Goal: Task Accomplishment & Management: Manage account settings

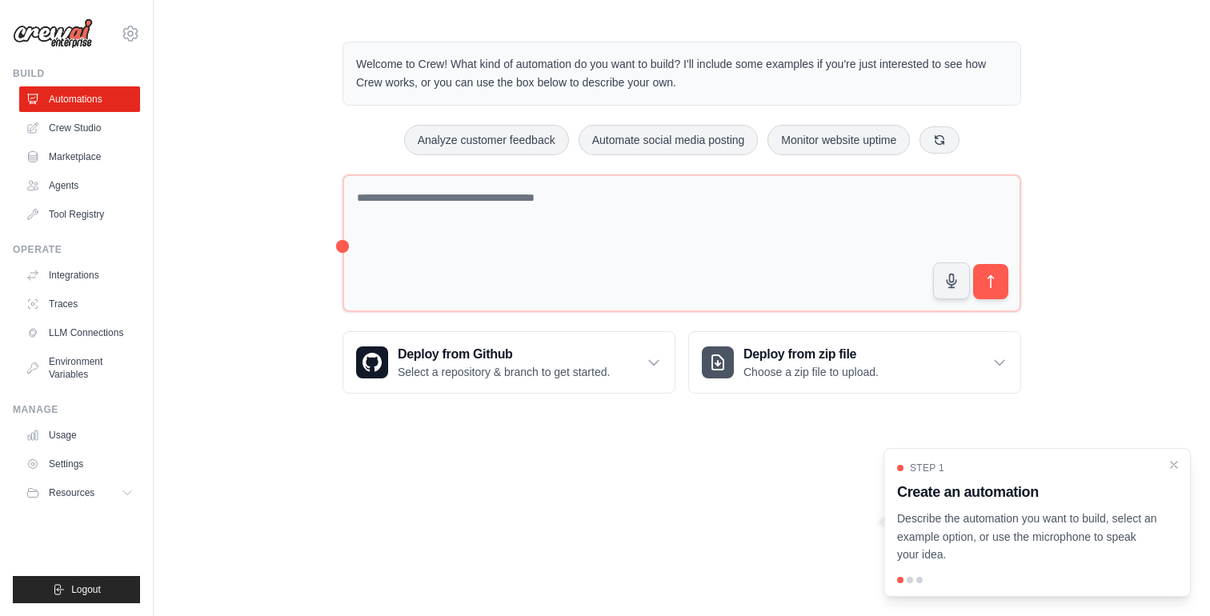
click at [1180, 464] on div "Step 1 Create an automation Describe the automation you want to build, select a…" at bounding box center [1037, 522] width 307 height 149
click at [1176, 465] on icon "Close walkthrough" at bounding box center [1174, 464] width 14 height 14
click at [1176, 465] on div "Step 1 Create an automation Describe the automation you want to build, select a…" at bounding box center [1037, 522] width 307 height 149
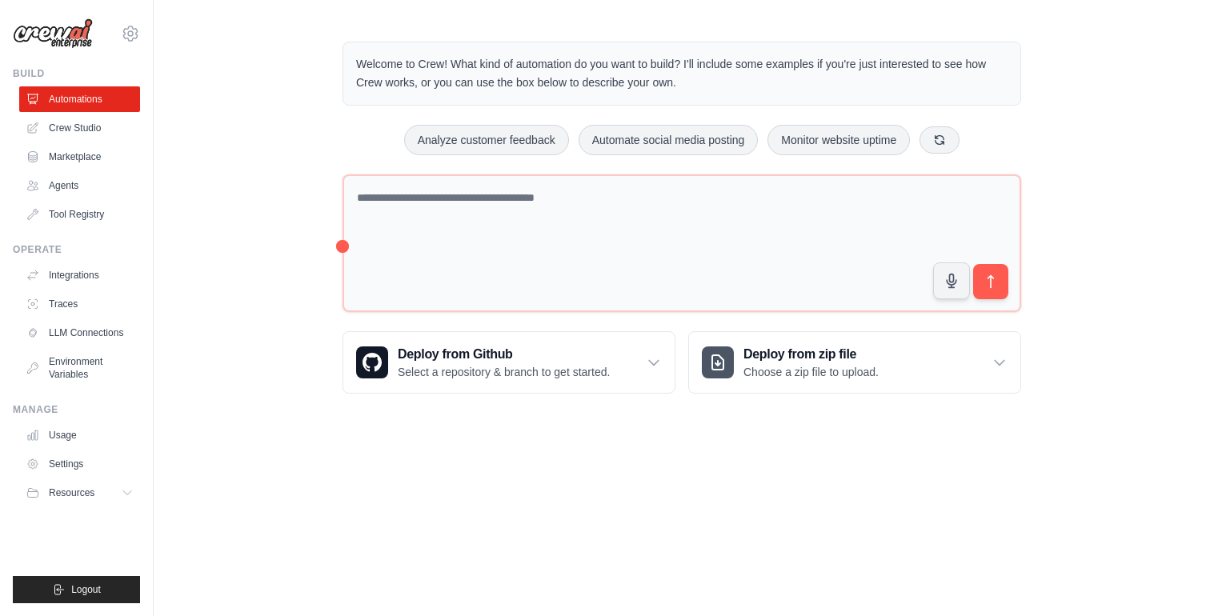
click at [1176, 465] on body "francisco.goncalves@ibm.com Settings Build Automations Crew Studio" at bounding box center [605, 308] width 1210 height 616
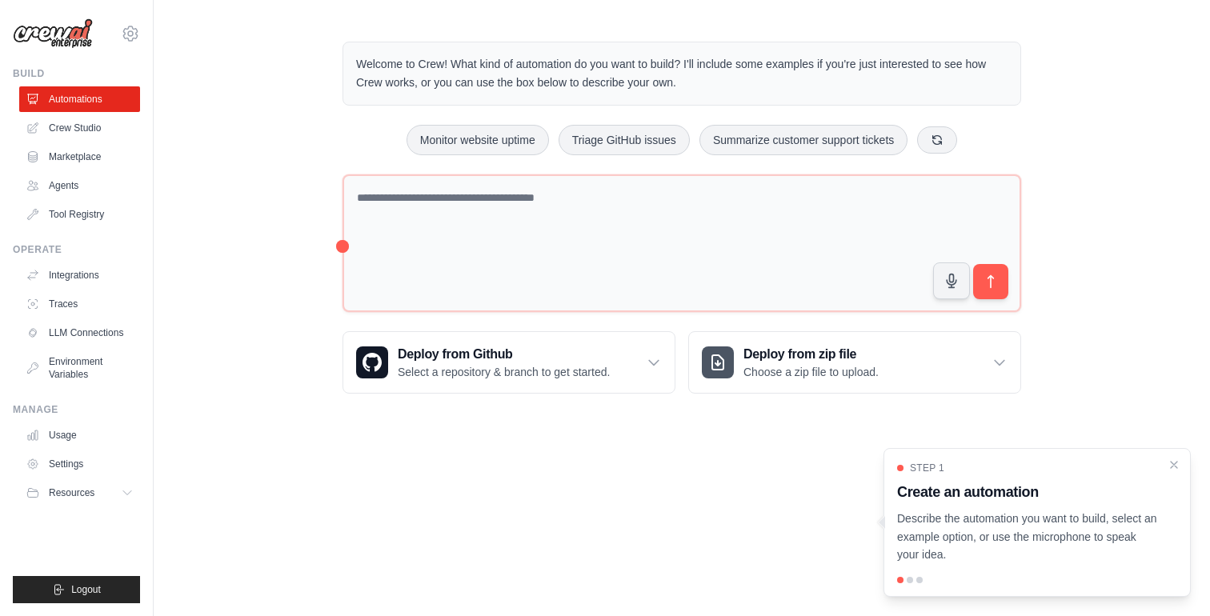
click at [1039, 507] on div "Step 1 Create an automation Describe the automation you want to build, select a…" at bounding box center [1037, 513] width 280 height 102
click at [1176, 461] on icon "Close walkthrough" at bounding box center [1174, 463] width 7 height 7
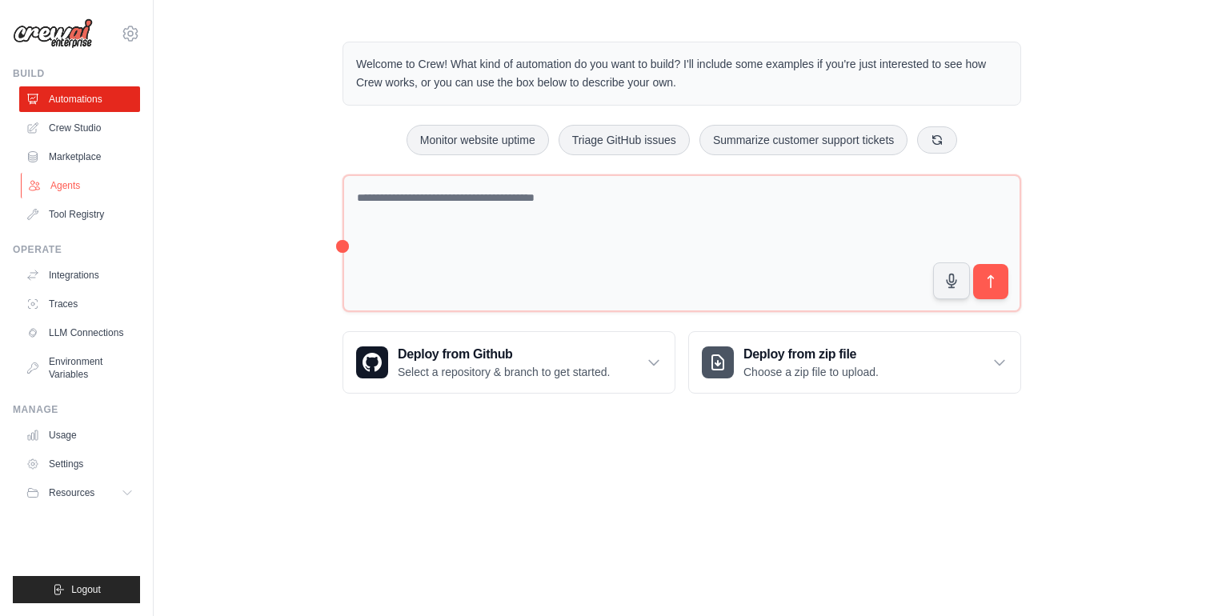
click at [77, 186] on link "Agents" at bounding box center [81, 186] width 121 height 26
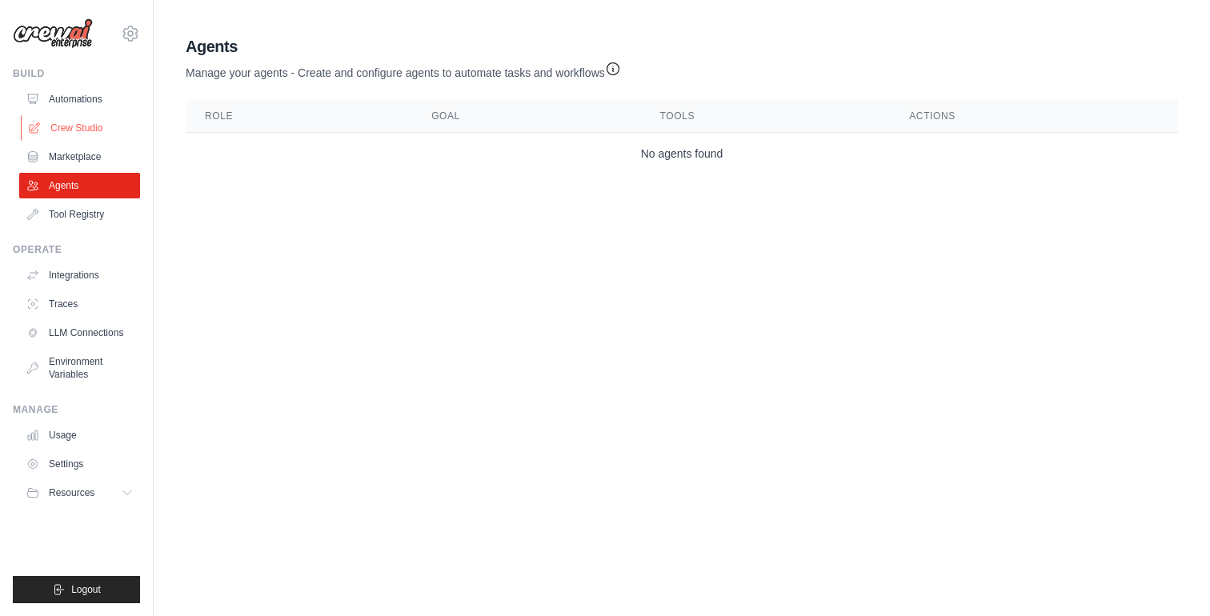
click at [88, 115] on link "Crew Studio" at bounding box center [81, 128] width 121 height 26
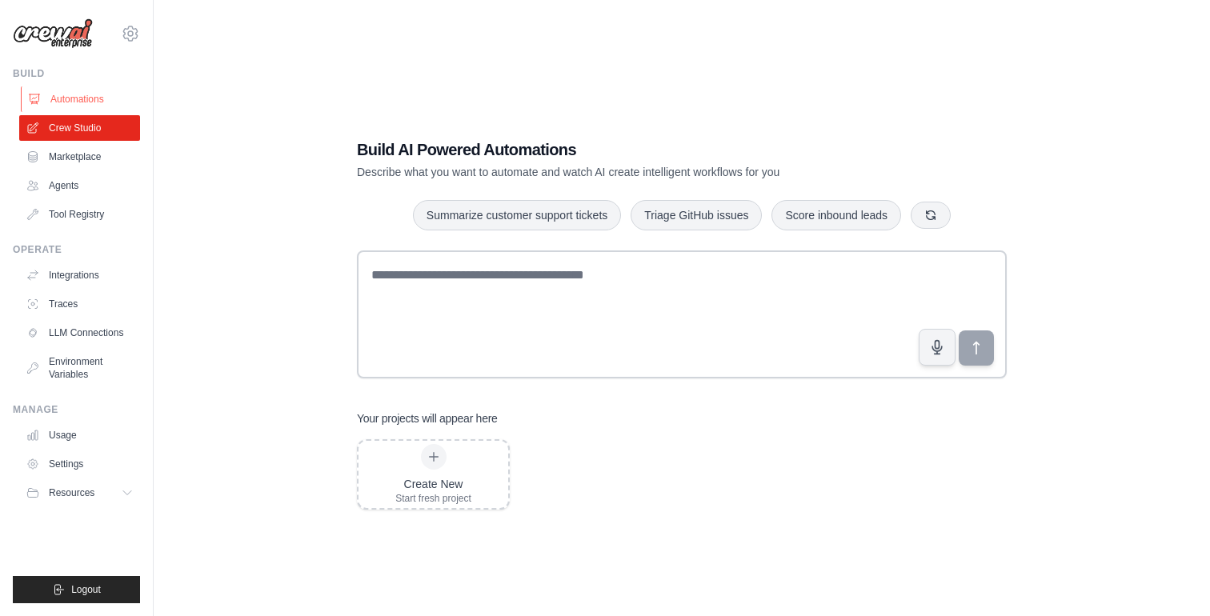
click at [90, 86] on link "Automations" at bounding box center [81, 99] width 121 height 26
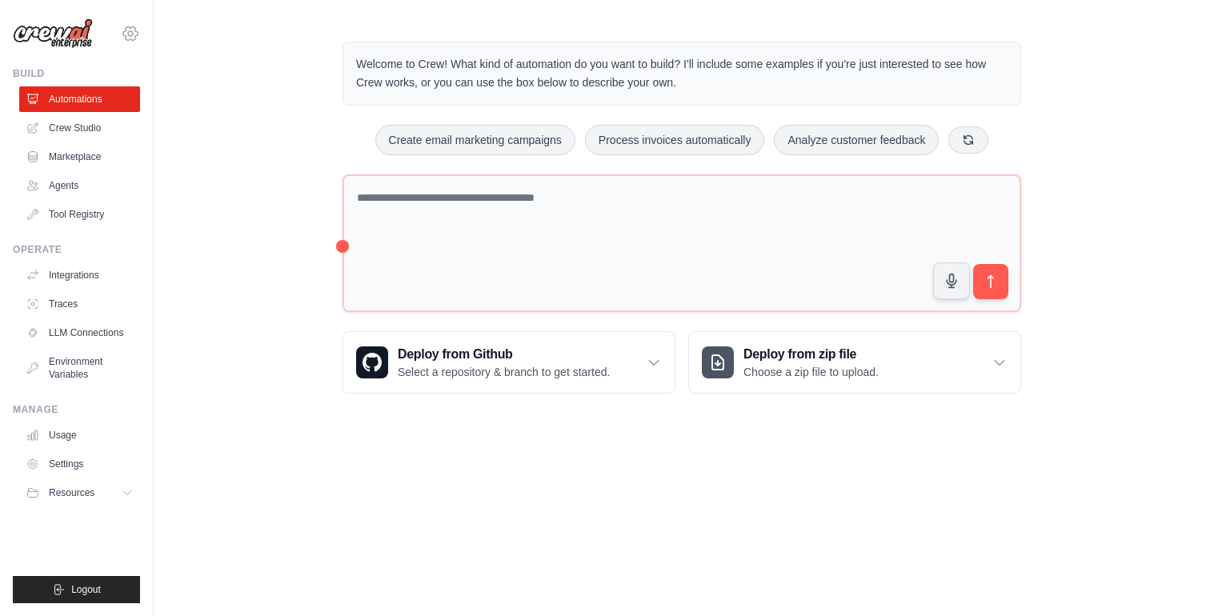
click at [132, 29] on icon at bounding box center [130, 33] width 19 height 19
click at [112, 109] on link "Settings" at bounding box center [130, 108] width 141 height 29
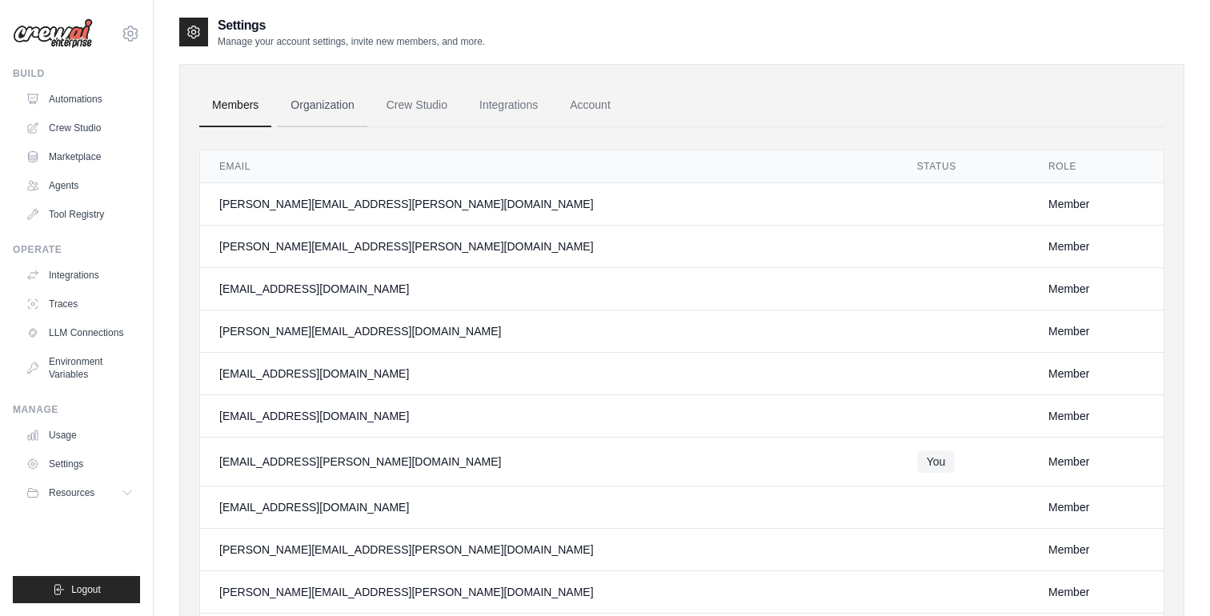
click at [304, 103] on link "Organization" at bounding box center [322, 105] width 89 height 43
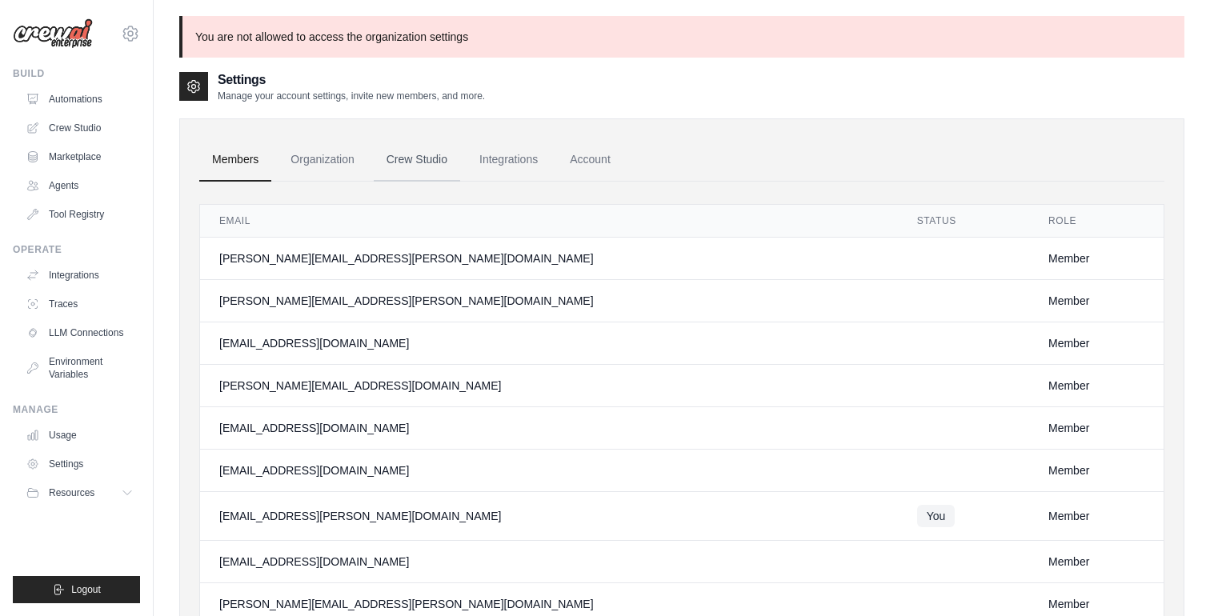
click at [439, 162] on link "Crew Studio" at bounding box center [417, 159] width 86 height 43
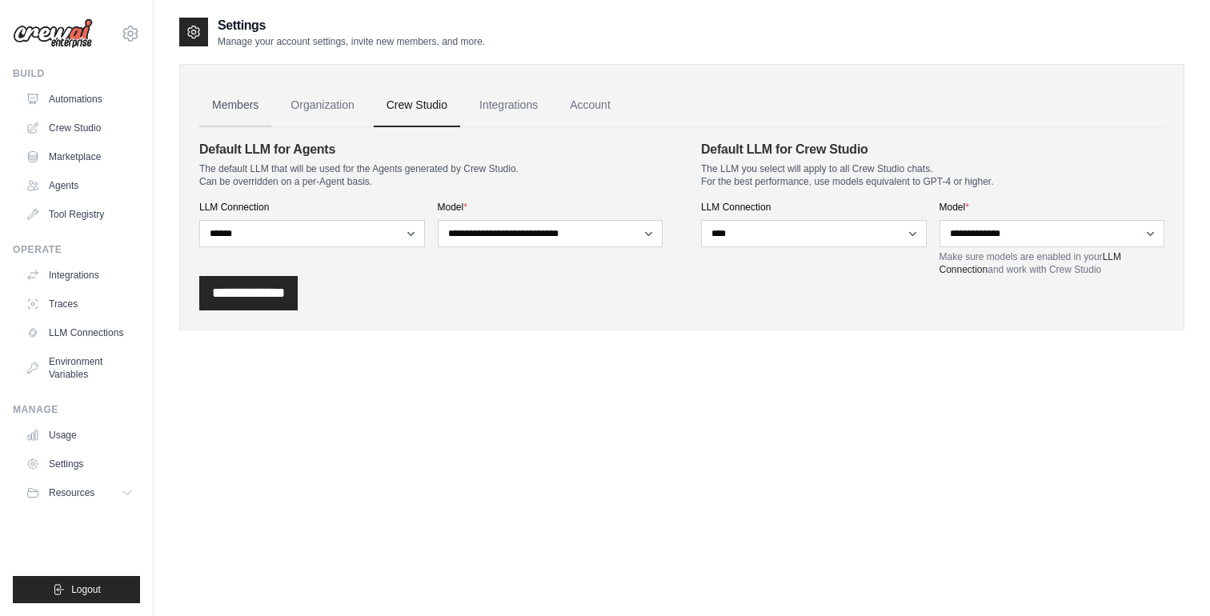
click at [253, 94] on link "Members" at bounding box center [235, 105] width 72 height 43
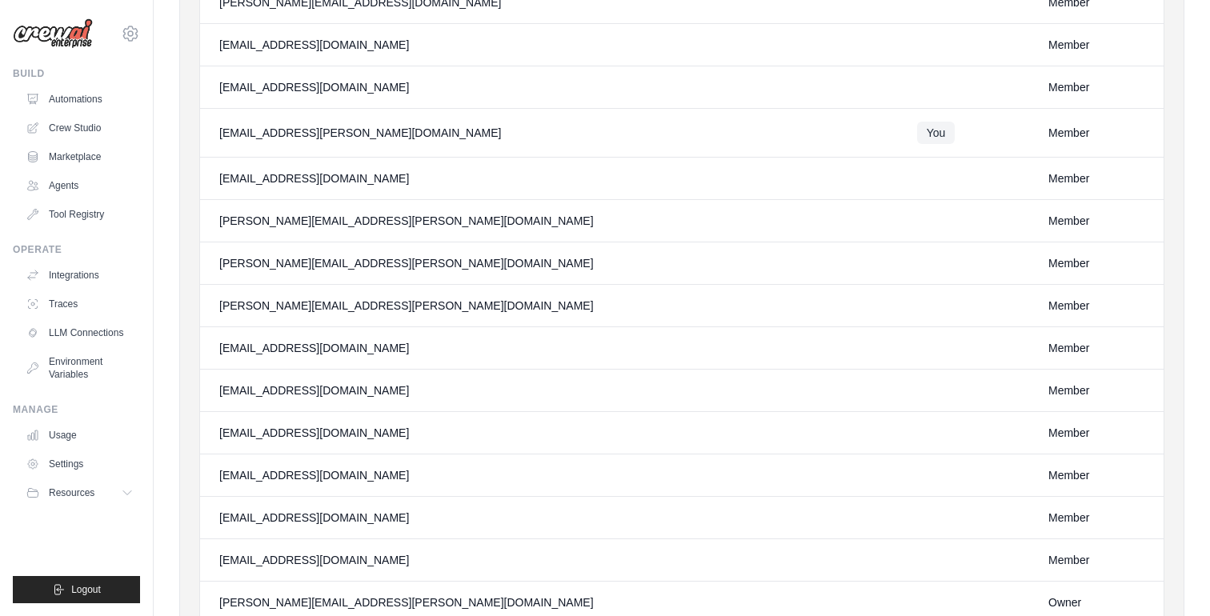
scroll to position [399, 0]
